Goal: Task Accomplishment & Management: Manage account settings

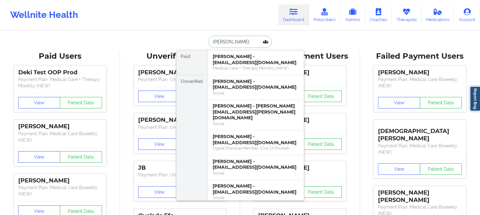
paste input "[EMAIL_ADDRESS][DOMAIN_NAME]"
type input "[EMAIL_ADDRESS][DOMAIN_NAME]"
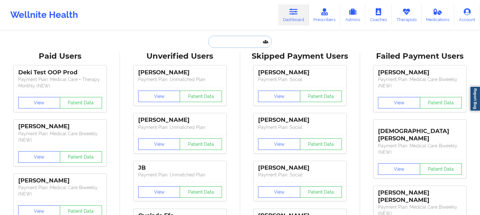
paste input "[PERSON_NAME]"
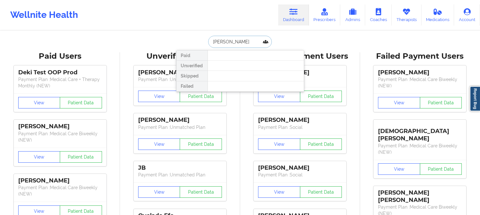
type input "[PERSON_NAME]"
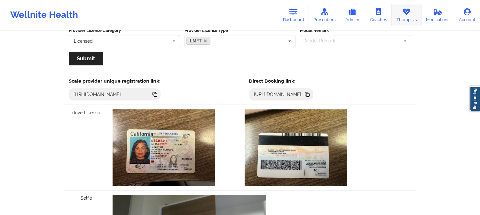
scroll to position [142, 0]
click at [408, 16] on link "Therapists" at bounding box center [406, 14] width 30 height 21
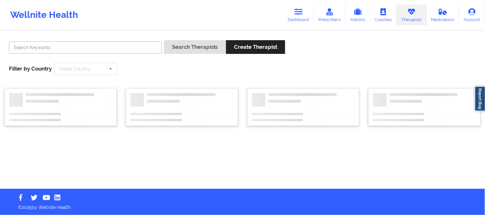
click at [72, 50] on input "text" at bounding box center [85, 48] width 153 height 12
paste input "Penelope Britton"
type input "Penelope Britton"
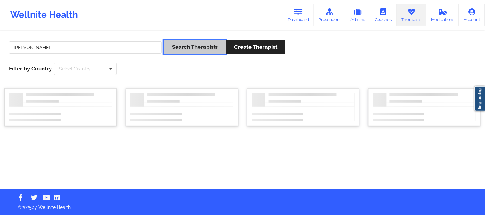
click at [196, 50] on button "Search Therapists" at bounding box center [195, 47] width 62 height 14
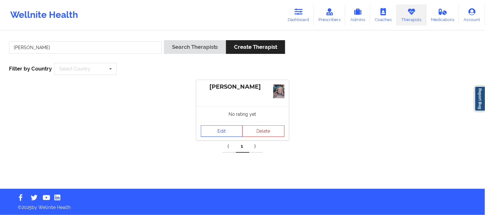
click at [220, 132] on link "Edit" at bounding box center [222, 132] width 42 height 12
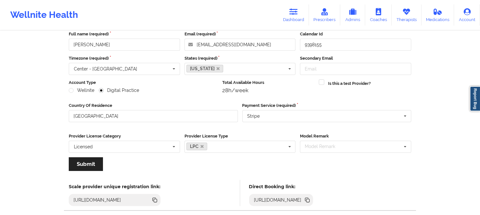
scroll to position [71, 0]
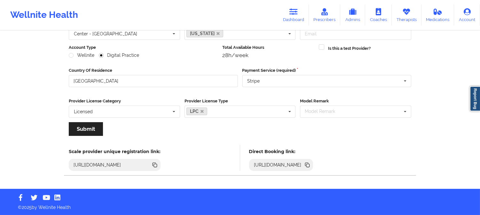
click at [308, 165] on icon at bounding box center [306, 164] width 3 height 3
